Goal: Ask a question

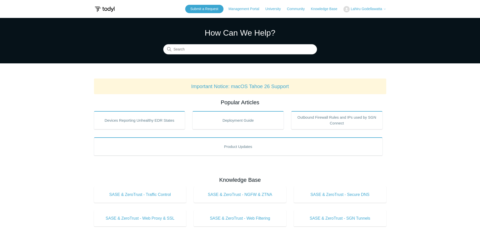
click at [374, 9] on span "Lahiru Godellawatta" at bounding box center [367, 9] width 32 height 4
click at [370, 20] on link "My Support Requests" at bounding box center [368, 19] width 49 height 9
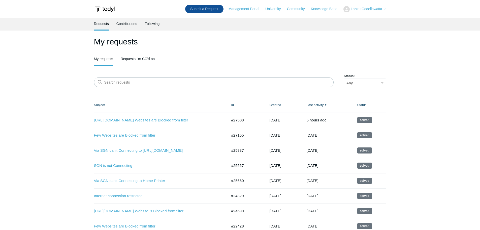
click at [212, 9] on link "Submit a Request" at bounding box center [204, 9] width 38 height 8
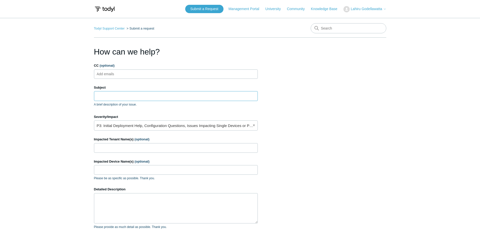
click at [106, 98] on input "Subject" at bounding box center [176, 96] width 164 height 10
click at [109, 206] on textarea "Detailed Description" at bounding box center [176, 208] width 164 height 30
paste textarea "I’m unable to complete training from: https://learninghub.advsol.com/ Can you p…"
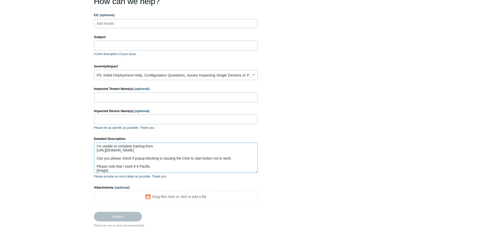
scroll to position [4, 0]
drag, startPoint x: 112, startPoint y: 170, endPoint x: 91, endPoint y: 166, distance: 22.2
click at [91, 166] on main "Todyl Support Center Submit a request How can we help? CC (optional) Add emails…" at bounding box center [240, 97] width 480 height 260
drag, startPoint x: 161, startPoint y: 170, endPoint x: 90, endPoint y: 165, distance: 71.0
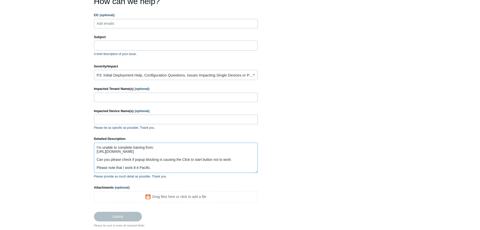
click at [90, 165] on main "Todyl Support Center Submit a request How can we help? CC (optional) Add emails…" at bounding box center [240, 97] width 480 height 260
drag, startPoint x: 157, startPoint y: 147, endPoint x: 100, endPoint y: 145, distance: 56.8
click at [100, 145] on textarea "I’m unable to complete training from: https://learninghub.advsol.com/ Can you p…" at bounding box center [176, 157] width 164 height 30
click at [112, 147] on textarea "I’m unable to complete training from: https://learninghub.advsol.com/ Can you p…" at bounding box center [176, 157] width 164 height 30
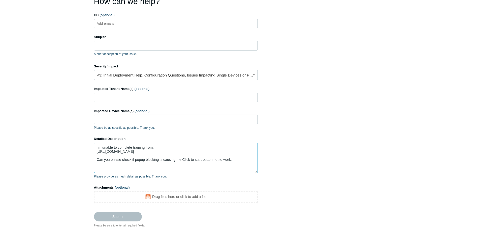
drag, startPoint x: 103, startPoint y: 148, endPoint x: 70, endPoint y: 144, distance: 32.8
click at [70, 144] on main "Todyl Support Center Submit a request How can we help? CC (optional) Add emails…" at bounding box center [240, 97] width 480 height 260
type textarea "unable to complete training from: https://learninghub.advsol.com/ Can you pleas…"
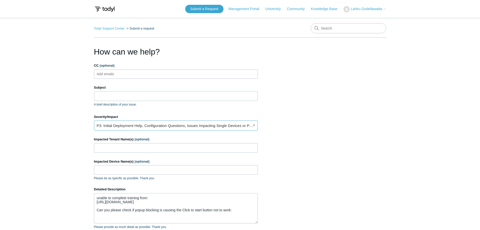
click at [238, 124] on link "P3: Initial Deployment Help, Configuration Questions, Issues Impacting Single D…" at bounding box center [176, 125] width 164 height 10
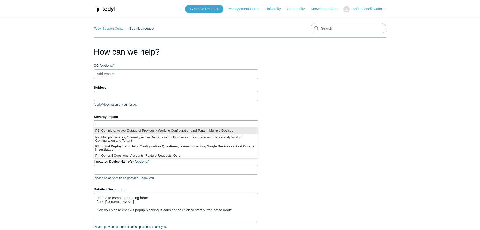
click at [187, 132] on li "P1: Complete, Active Outage of Previously Working Configuration and Tenant, Mul…" at bounding box center [175, 130] width 163 height 7
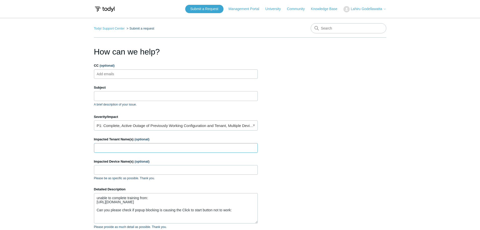
click at [119, 146] on input "Impacted Tenant Name(s) (optional)" at bounding box center [176, 148] width 164 height 10
type input "BCWF"
click at [115, 94] on input "Subject" at bounding box center [176, 96] width 164 height 10
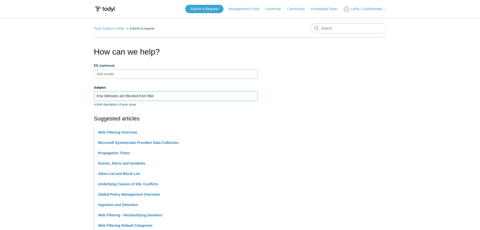
drag, startPoint x: 105, startPoint y: 95, endPoint x: 89, endPoint y: 95, distance: 15.4
click at [89, 95] on main "Todyl Support Center Submit a request How can we help? CC (optional) Add emails…" at bounding box center [240, 206] width 480 height 376
click at [112, 95] on input "Websites are Blocked from filter" at bounding box center [176, 96] width 164 height 10
click at [114, 95] on input "Websites are Blocked from filter" at bounding box center [176, 96] width 164 height 10
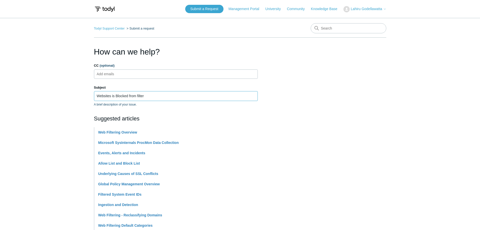
type input "Websites is Blocked from filter"
click at [64, 100] on main "Todyl Support Center Submit a request How can we help? CC (optional) Add emails…" at bounding box center [240, 206] width 480 height 376
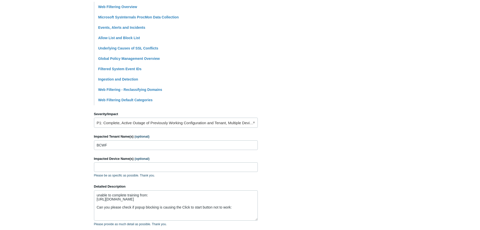
scroll to position [200, 0]
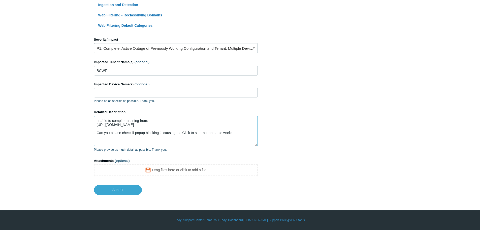
click at [150, 122] on textarea "unable to complete training from: https://learninghub.advsol.com/ Can you pleas…" at bounding box center [176, 131] width 164 height 30
click at [240, 133] on textarea "unable to complete training from: https://learninghub.advsol.com/ Can you pleas…" at bounding box center [176, 131] width 164 height 30
click at [154, 127] on textarea "unable to complete training from: https://learninghub.advsol.com/ Can you pleas…" at bounding box center [176, 131] width 164 height 30
paste textarea "[URL][DOMAIN_NAME]"
click at [156, 126] on textarea "unable to complete training from: https://learninghub.advsol.com/ https://porta…" at bounding box center [176, 131] width 164 height 30
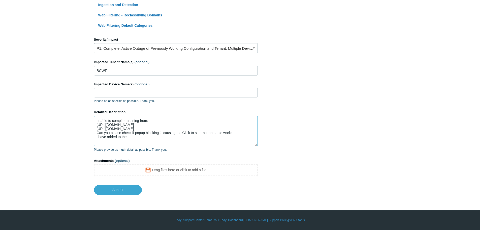
drag, startPoint x: 182, startPoint y: 129, endPoint x: 93, endPoint y: 130, distance: 89.0
click at [93, 130] on main "Todyl Support Center Submit a request How can we help? CC (optional) Add emails…" at bounding box center [240, 6] width 480 height 376
click at [134, 139] on textarea "unable to complete training from: https://learninghub.advsol.com/ Can you pleas…" at bounding box center [176, 131] width 164 height 30
paste textarea "[URL][DOMAIN_NAME]"
drag, startPoint x: 149, startPoint y: 125, endPoint x: 94, endPoint y: 127, distance: 55.5
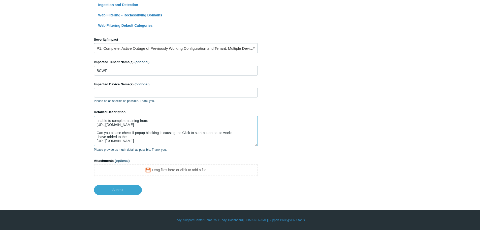
click at [94, 127] on main "Todyl Support Center Submit a request How can we help? CC (optional) Add emails…" at bounding box center [240, 6] width 480 height 376
click at [95, 127] on main "Todyl Support Center Submit a request How can we help? CC (optional) Add emails…" at bounding box center [240, 6] width 480 height 376
click at [99, 125] on textarea "unable to complete training from: https://learninghub.advsol.com/ Can you pleas…" at bounding box center [176, 131] width 164 height 30
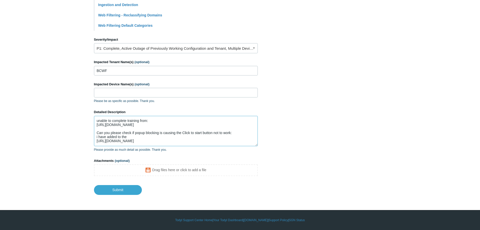
scroll to position [4, 0]
click at [191, 139] on textarea "unable to complete training from: https://learninghub.advsol.com/ Can you pleas…" at bounding box center [176, 131] width 164 height 30
click at [187, 138] on textarea "unable to complete training from: https://learninghub.advsol.com/ Can you pleas…" at bounding box center [176, 131] width 164 height 30
click at [184, 137] on textarea "unable to complete training from: https://learninghub.advsol.com/ Can you pleas…" at bounding box center [176, 131] width 164 height 30
paste textarea "[URL][DOMAIN_NAME]"
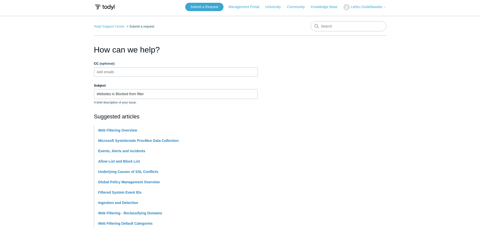
scroll to position [0, 0]
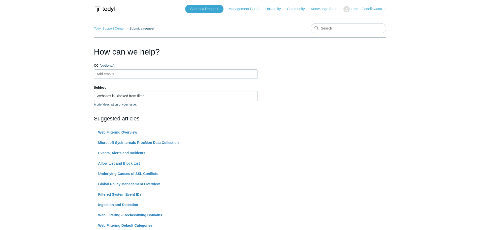
type textarea "unable to complete training from: https://learninghub.advsol.com/ Can you pleas…"
click at [120, 74] on input "CC (optional)" at bounding box center [110, 74] width 30 height 8
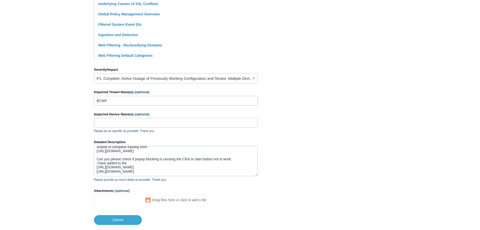
scroll to position [200, 0]
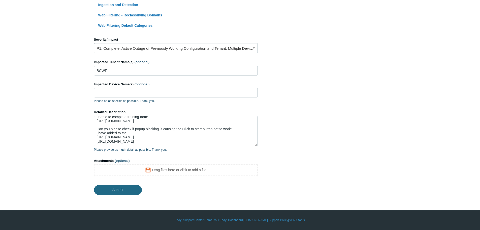
type input "lgodellawatta@itideas.network"
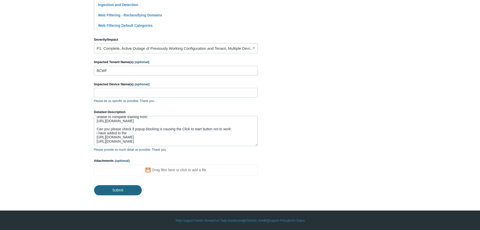
click at [117, 190] on input "Submit" at bounding box center [118, 190] width 48 height 10
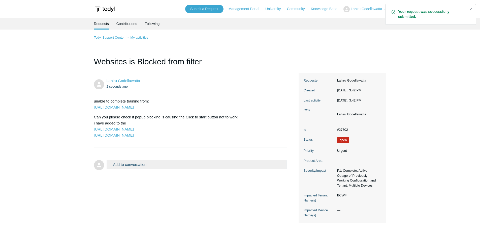
drag, startPoint x: 168, startPoint y: 135, endPoint x: 88, endPoint y: 130, distance: 79.8
click at [88, 130] on main "Requests Contributions Following Todyl Support Center My activities Websites is…" at bounding box center [240, 121] width 480 height 207
copy p "[URL][DOMAIN_NAME] [URL][DOMAIN_NAME]"
